Goal: Navigation & Orientation: Understand site structure

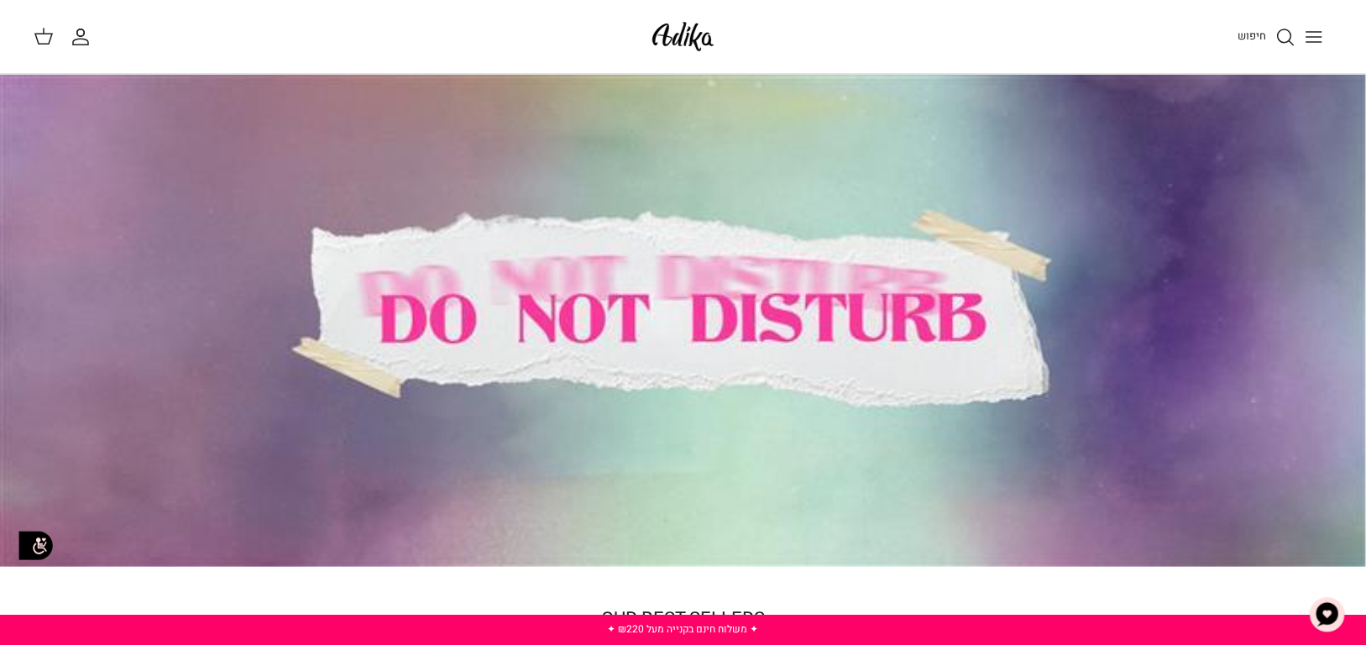
click at [676, 36] on img at bounding box center [682, 36] width 71 height 39
click at [1312, 34] on icon "Toggle menu" at bounding box center [1314, 37] width 20 height 20
click at [1308, 37] on line "Toggle menu" at bounding box center [1314, 37] width 15 height 0
